Goal: Communication & Community: Answer question/provide support

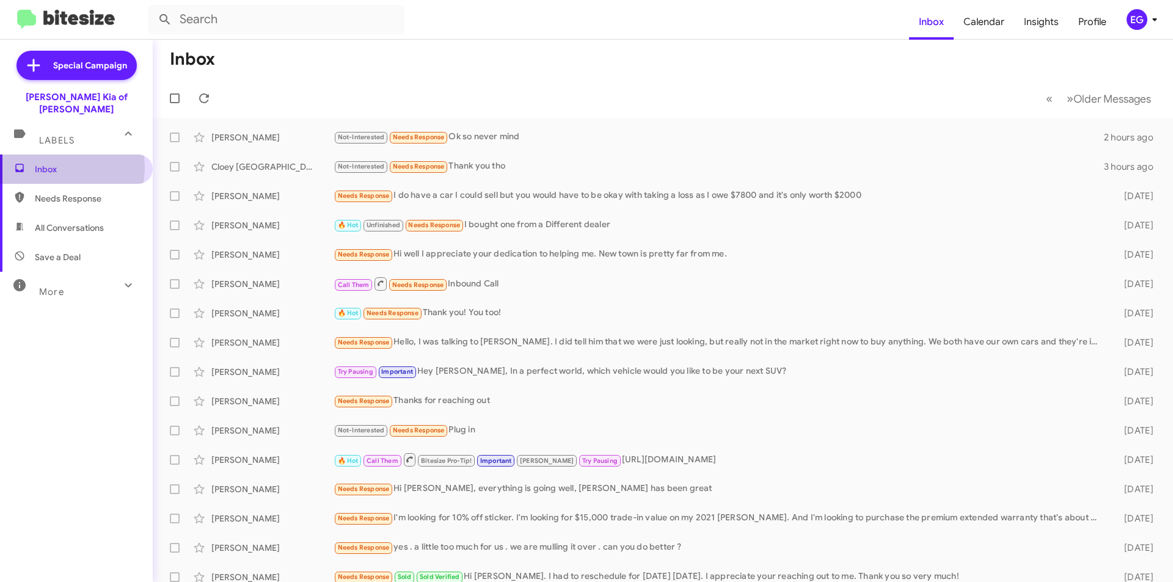
click at [53, 163] on span "Inbox" at bounding box center [87, 169] width 104 height 12
click at [53, 251] on span "Save a Deal" at bounding box center [58, 257] width 46 height 12
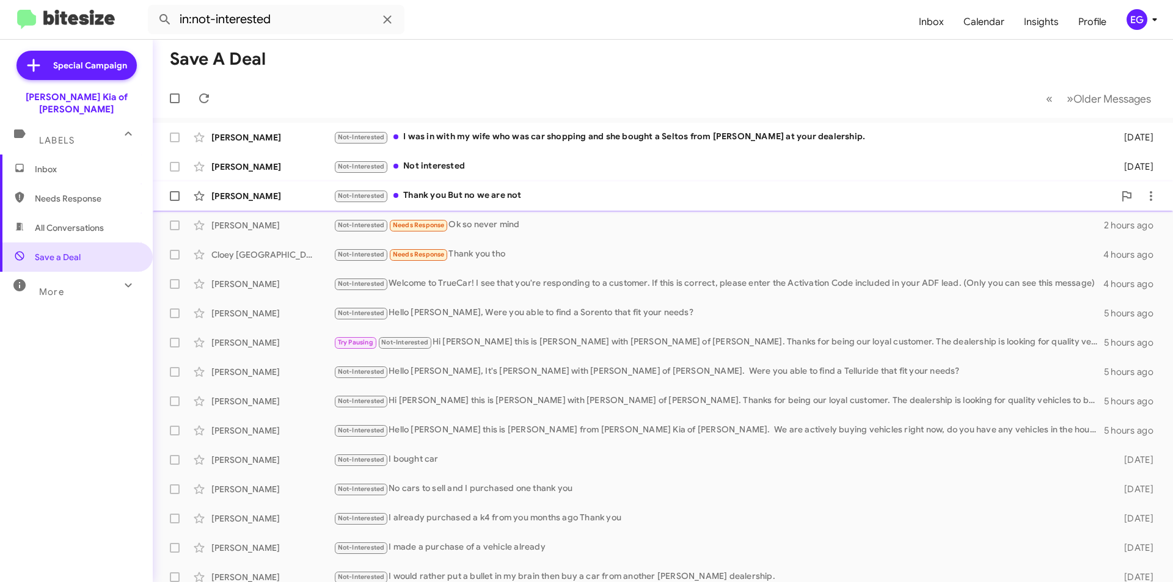
click at [493, 194] on div "Not-Interested Thank you But no we are not" at bounding box center [724, 196] width 781 height 14
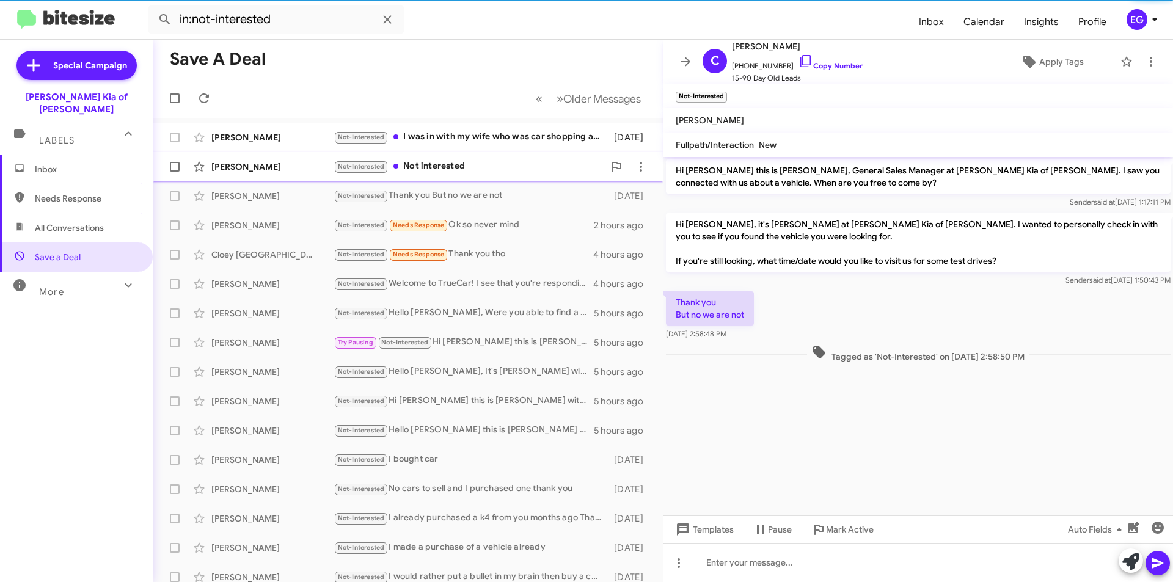
click at [483, 172] on div "Not-Interested Not interested" at bounding box center [469, 167] width 271 height 14
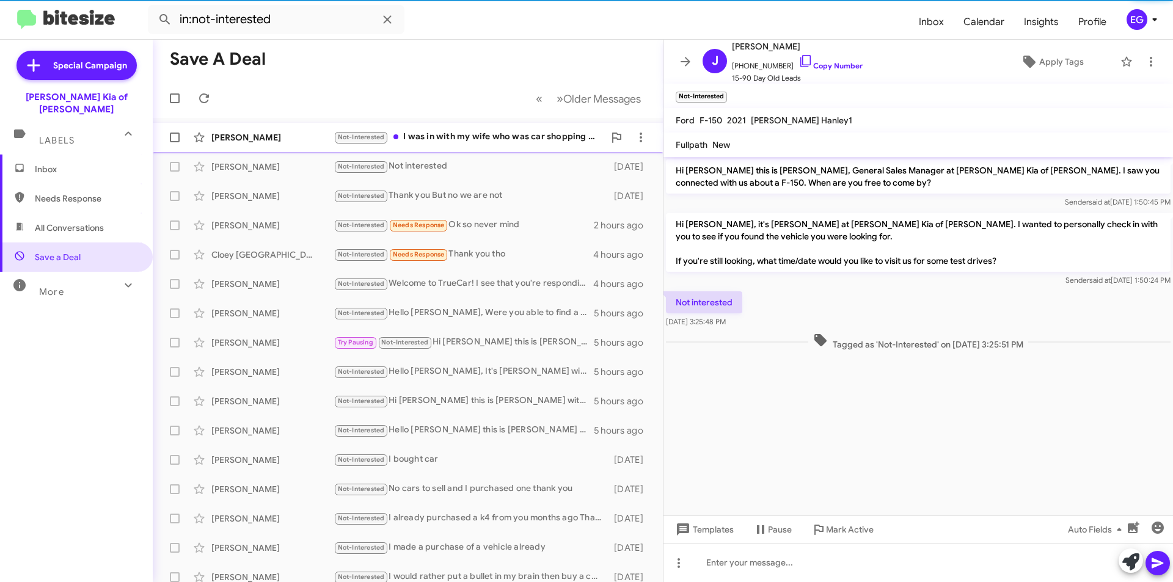
click at [480, 130] on div "Not-Interested I was in with my wife who was car shopping and she bought a Selt…" at bounding box center [469, 137] width 271 height 14
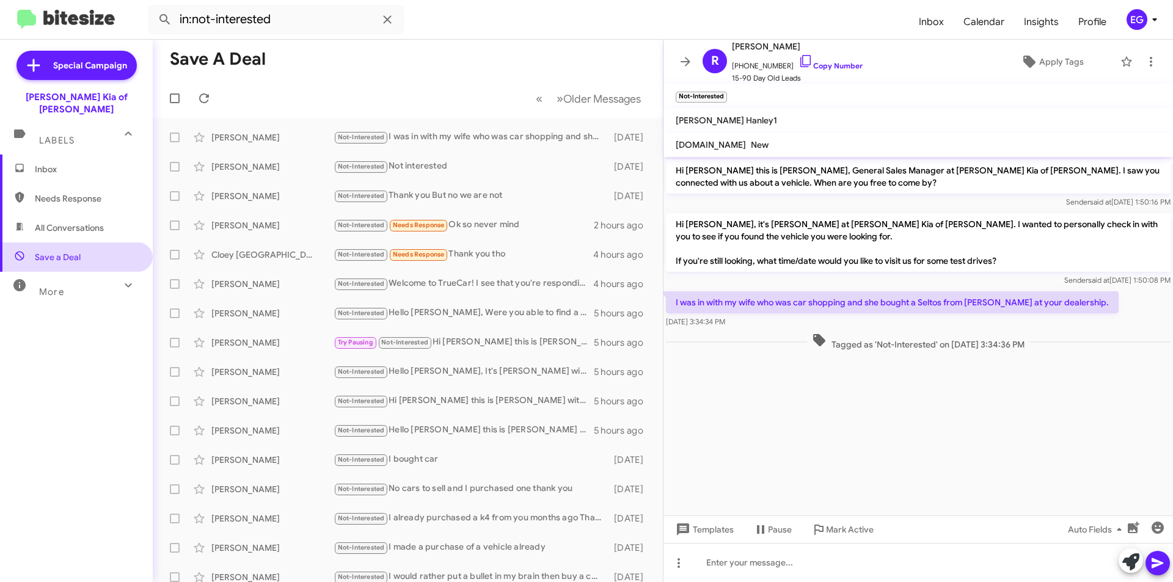
click at [64, 251] on span "Save a Deal" at bounding box center [58, 257] width 46 height 12
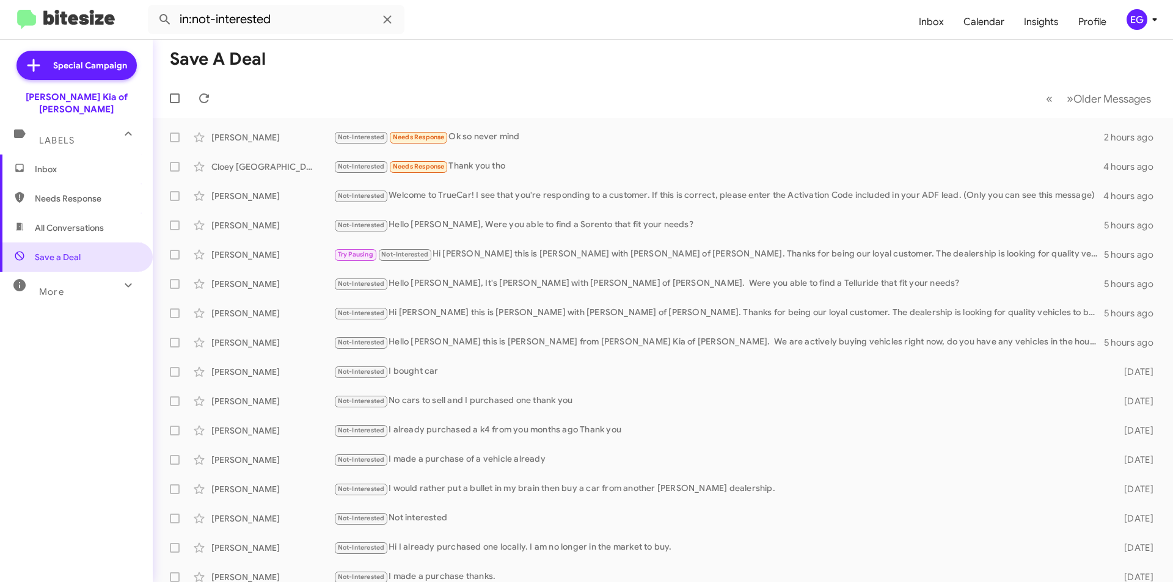
click at [68, 213] on span "All Conversations" at bounding box center [76, 227] width 153 height 29
type input "in:all-conversations"
